Goal: Navigation & Orientation: Find specific page/section

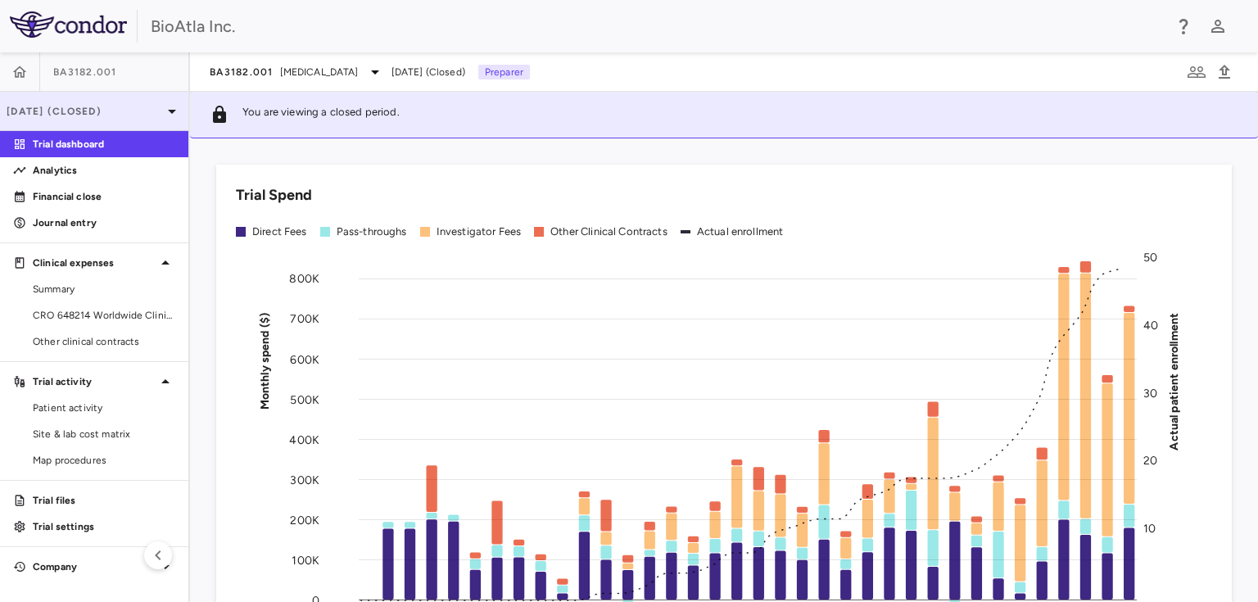
click at [173, 110] on icon at bounding box center [172, 112] width 8 height 4
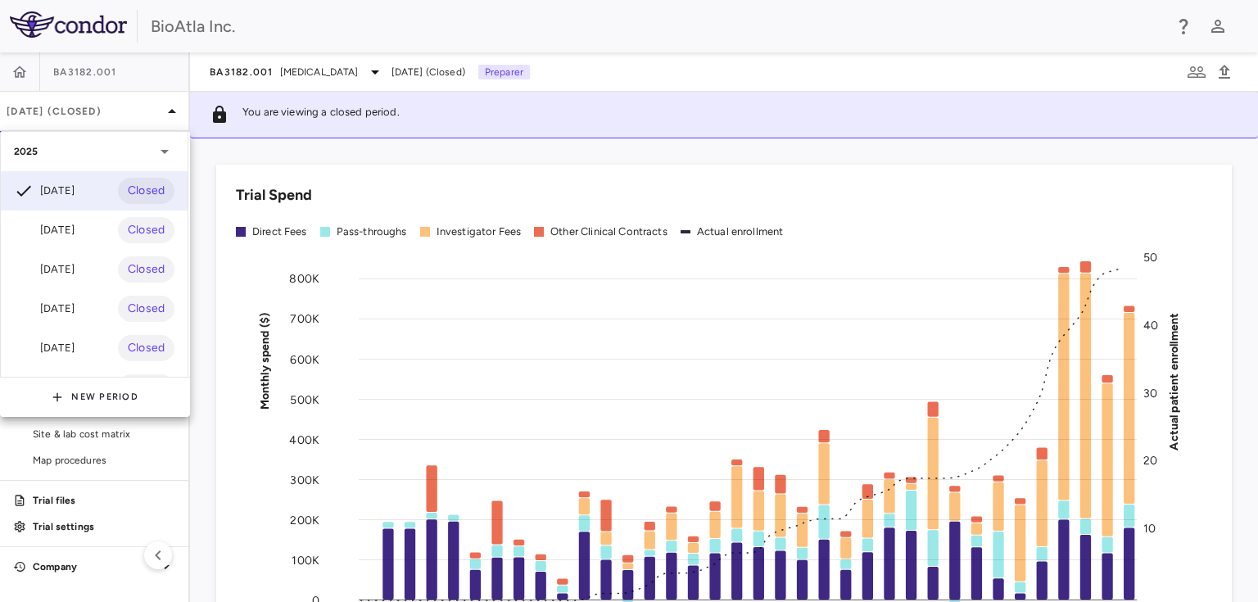
click at [371, 75] on div at bounding box center [629, 301] width 1258 height 602
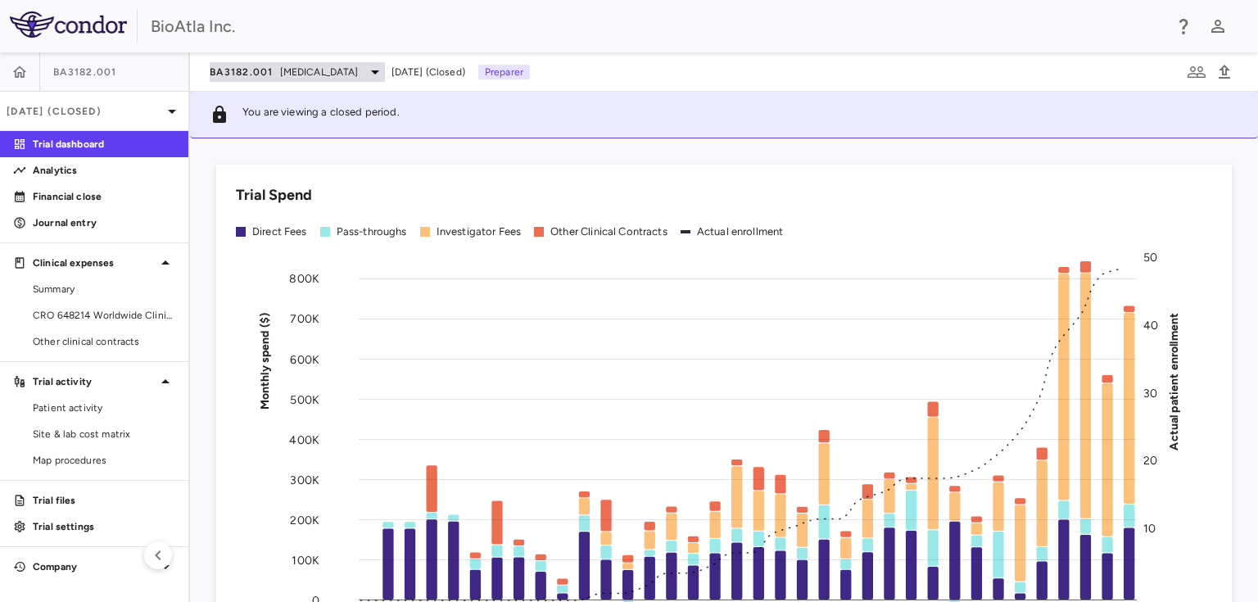
click at [367, 72] on icon at bounding box center [375, 72] width 20 height 20
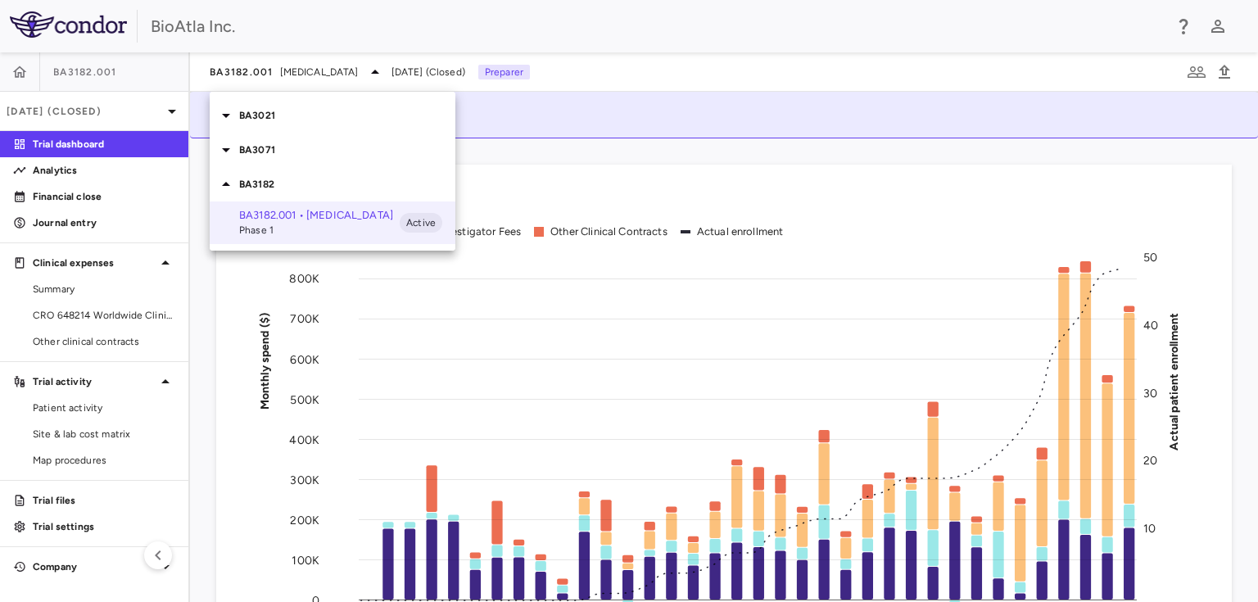
click at [241, 152] on p "BA3071" at bounding box center [347, 150] width 216 height 15
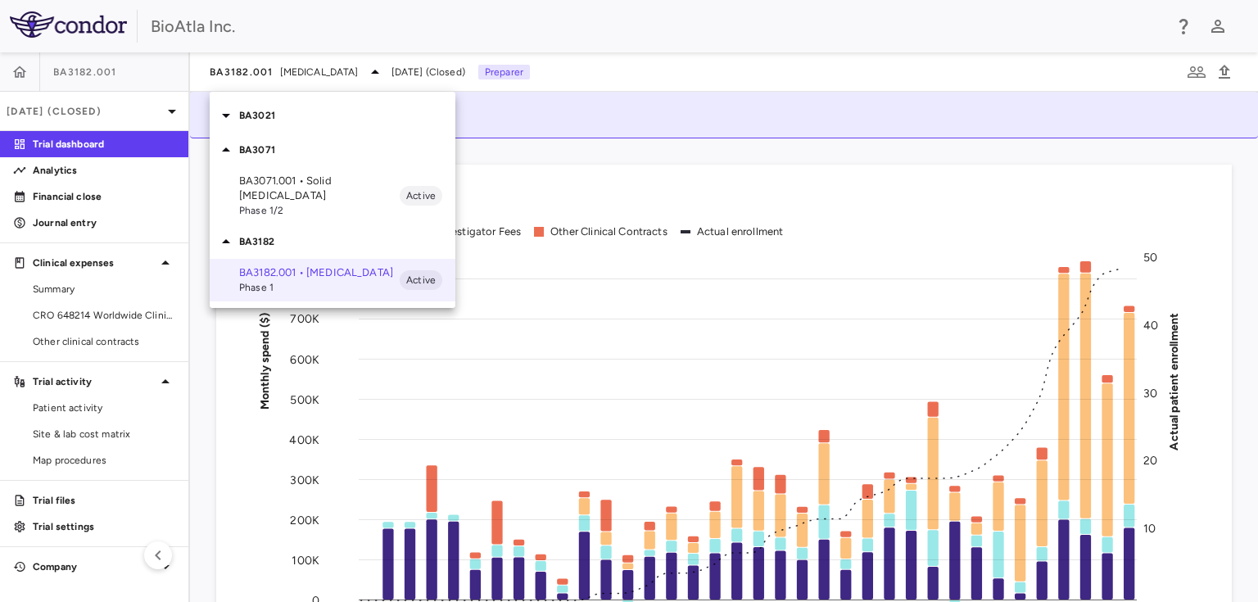
click at [259, 203] on span "Phase 1/2" at bounding box center [319, 210] width 161 height 15
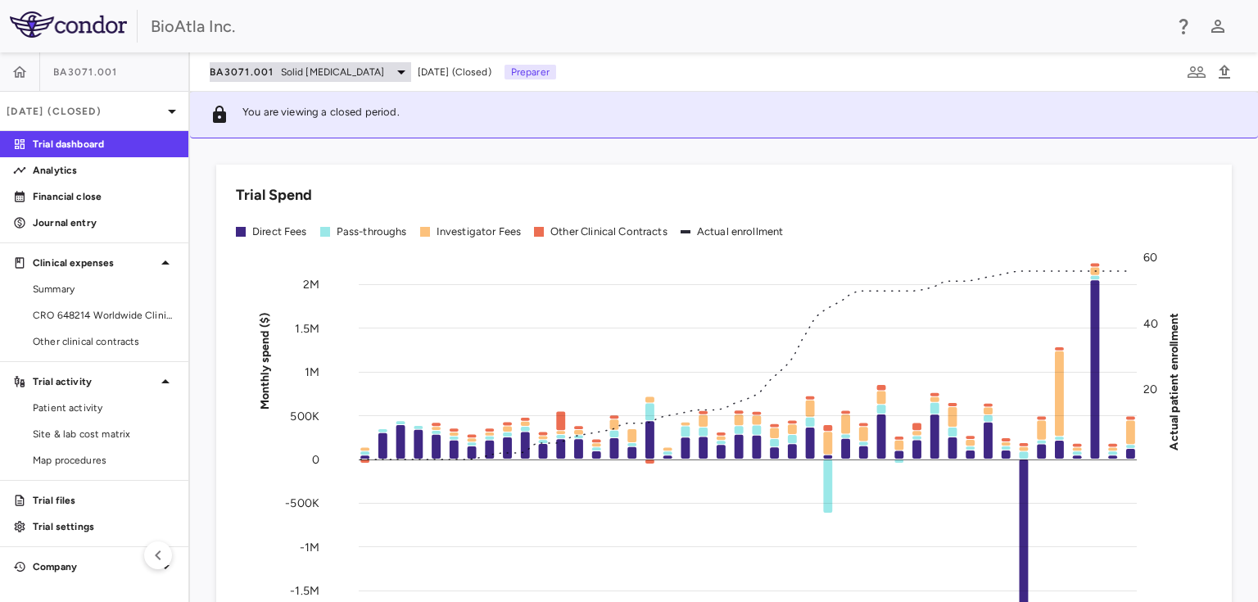
click at [391, 66] on icon at bounding box center [401, 72] width 20 height 20
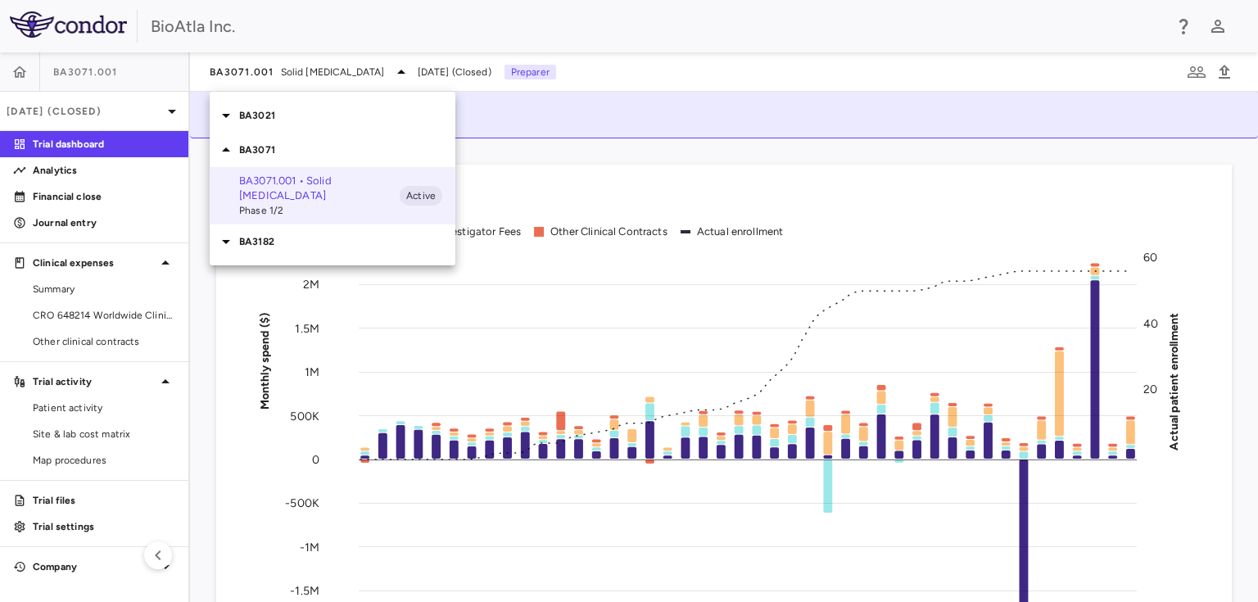
click at [267, 117] on p "BA3021" at bounding box center [347, 115] width 216 height 15
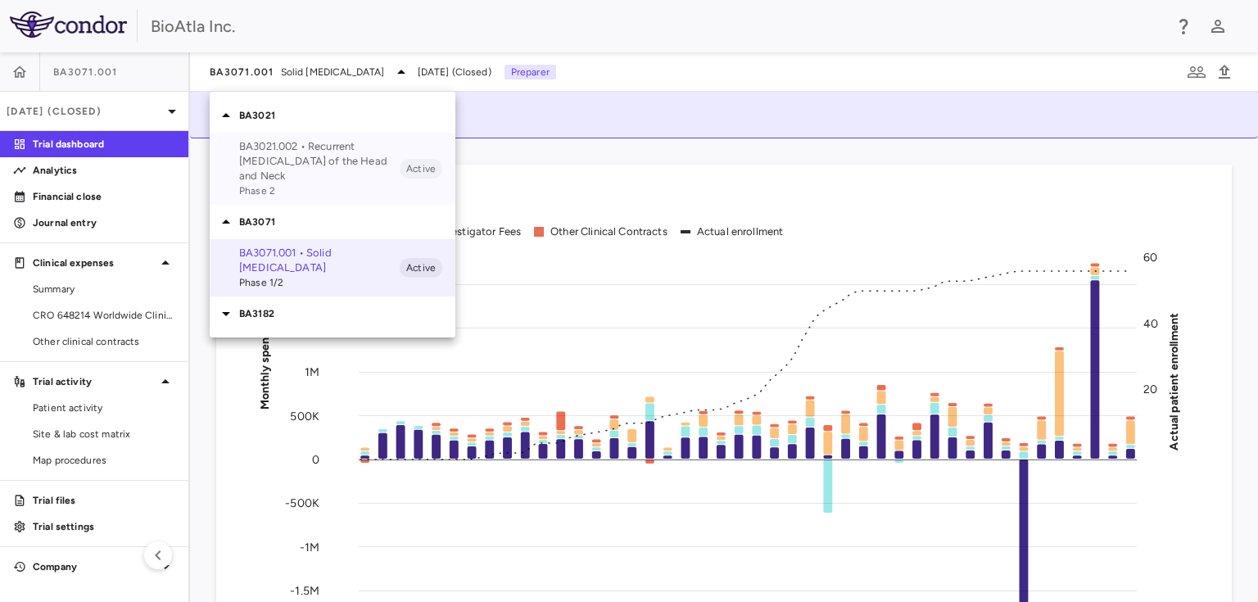
click at [265, 167] on p "BA3021.002 • Recurrent [MEDICAL_DATA] of the Head and Neck" at bounding box center [319, 161] width 161 height 44
